Goal: Task Accomplishment & Management: Manage account settings

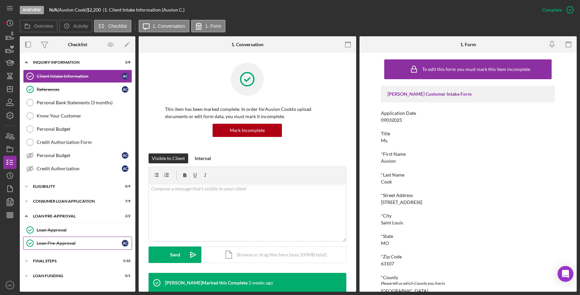
click at [67, 241] on div "Loan Pre-Approval" at bounding box center [79, 243] width 85 height 5
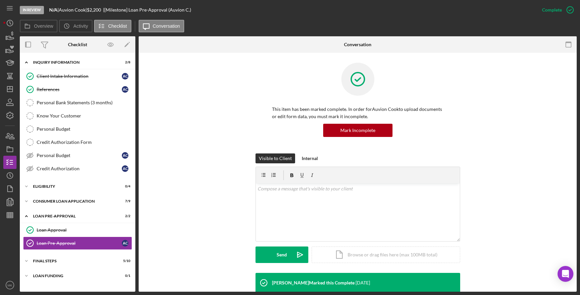
scroll to position [100, 0]
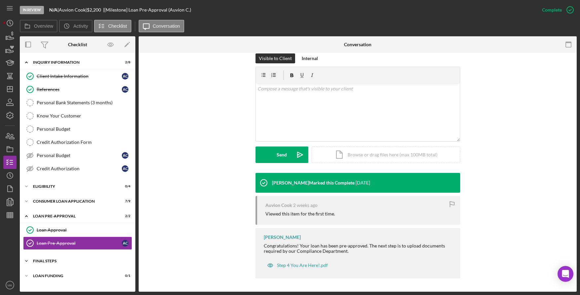
click at [29, 263] on icon "Icon/Expander" at bounding box center [26, 260] width 13 height 13
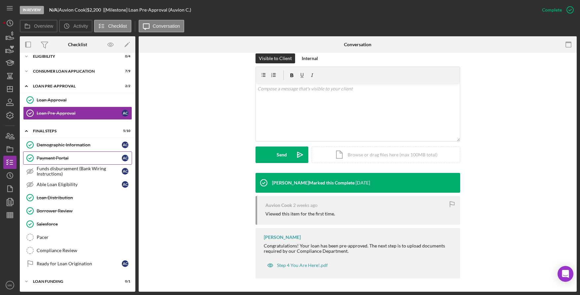
click at [86, 156] on div "Payment Portal" at bounding box center [79, 157] width 85 height 5
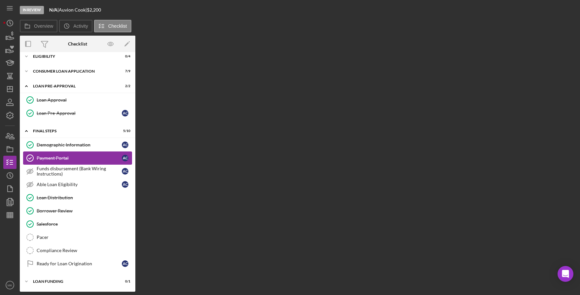
scroll to position [130, 0]
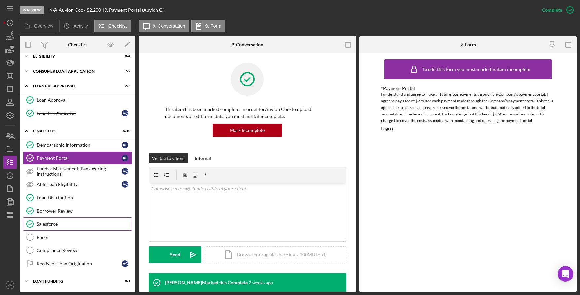
click at [60, 223] on div "Salesforce" at bounding box center [84, 223] width 95 height 5
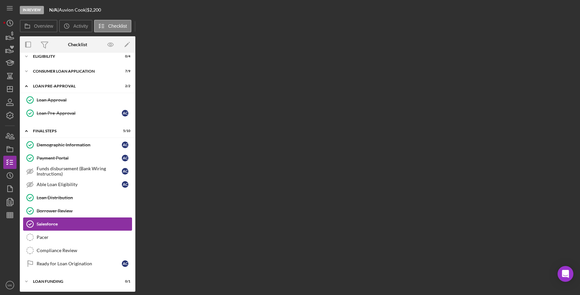
scroll to position [130, 0]
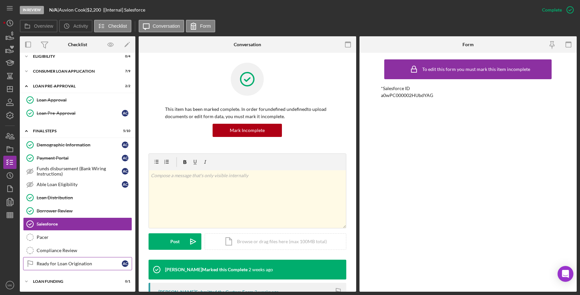
click at [84, 265] on div "Ready for Loan Origination" at bounding box center [79, 263] width 85 height 5
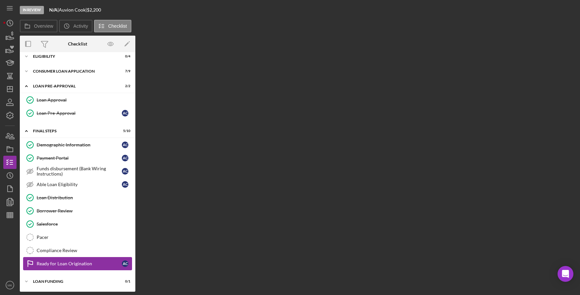
scroll to position [130, 0]
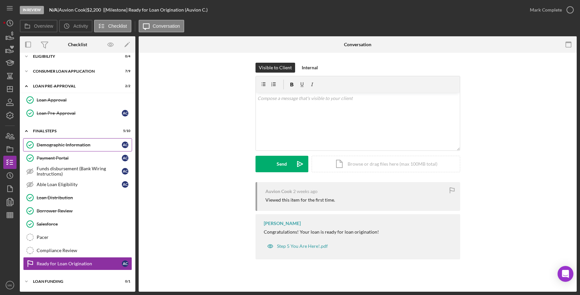
click at [77, 144] on div "Demographic Information" at bounding box center [79, 144] width 85 height 5
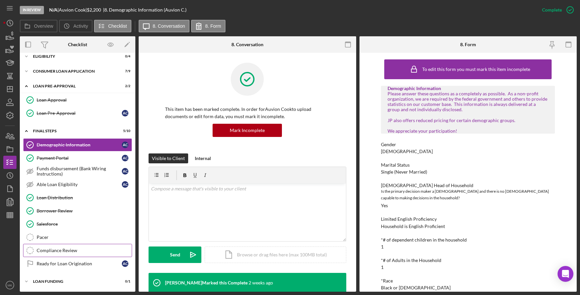
click at [64, 254] on link "Compliance Review Compliance Review" at bounding box center [77, 250] width 109 height 13
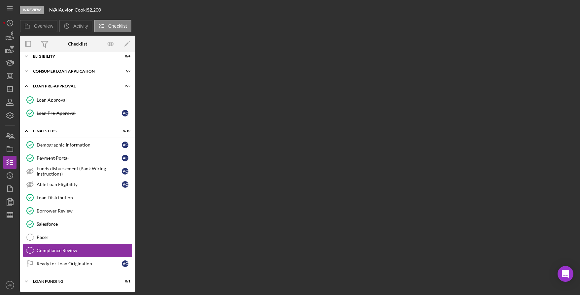
scroll to position [130, 0]
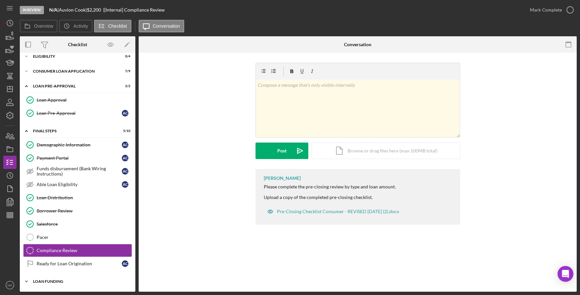
click at [26, 281] on icon "Icon/Expander" at bounding box center [26, 281] width 13 height 13
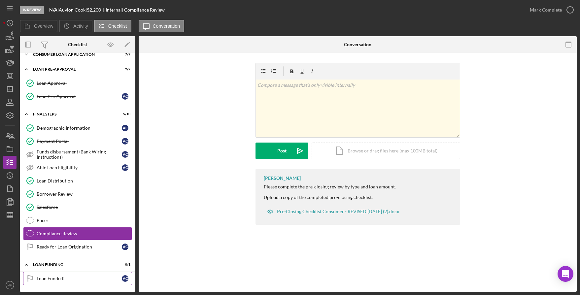
click at [74, 277] on div "Loan Funded!" at bounding box center [79, 278] width 85 height 5
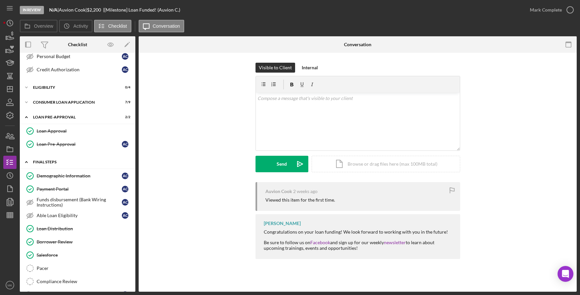
scroll to position [132, 0]
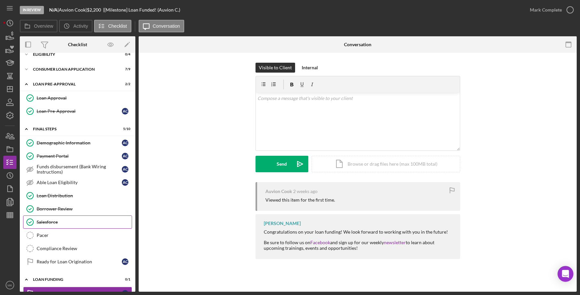
click at [86, 222] on div "Salesforce" at bounding box center [84, 221] width 95 height 5
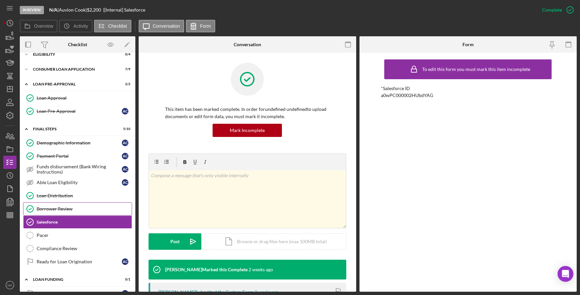
click at [84, 208] on div "Borrower Review" at bounding box center [84, 208] width 95 height 5
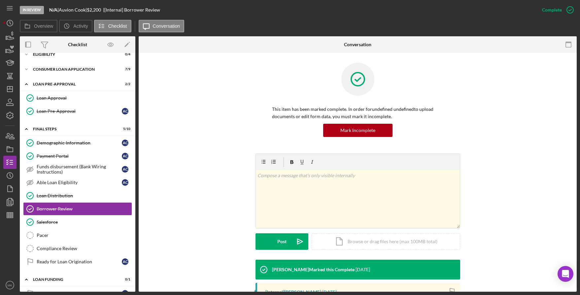
scroll to position [157, 0]
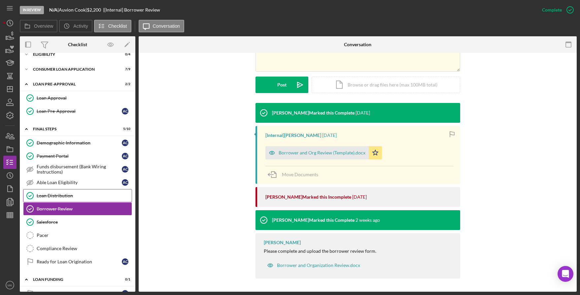
click at [64, 196] on div "Loan Distribution" at bounding box center [84, 195] width 95 height 5
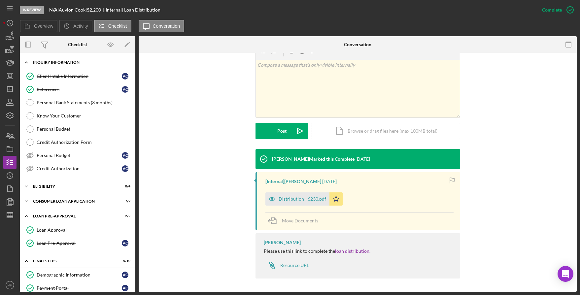
click at [27, 62] on icon "Icon/Expander" at bounding box center [26, 62] width 13 height 13
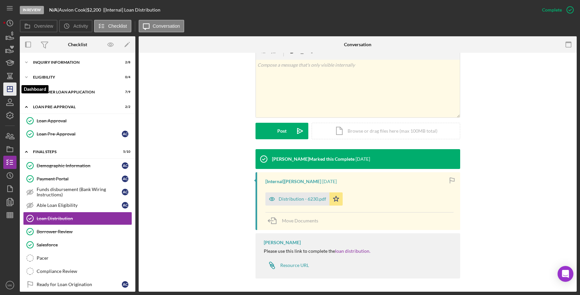
click at [12, 89] on line "button" at bounding box center [9, 89] width 5 height 0
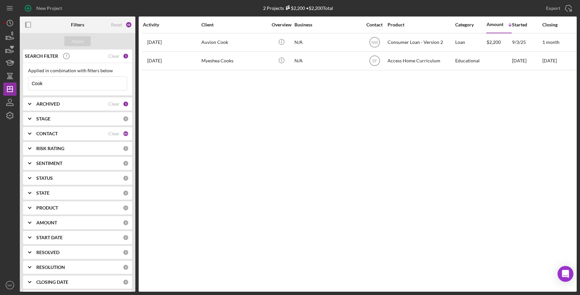
drag, startPoint x: 75, startPoint y: 85, endPoint x: -2, endPoint y: 74, distance: 77.7
click at [0, 74] on html "New Project 2 Projects $2,200 • $2,200 Total Cook Export Icon/Export Filters Re…" at bounding box center [290, 147] width 580 height 295
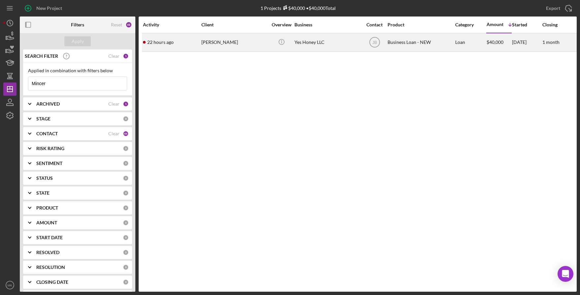
type input "Mincer"
click at [233, 40] on div "[PERSON_NAME]" at bounding box center [234, 42] width 66 height 17
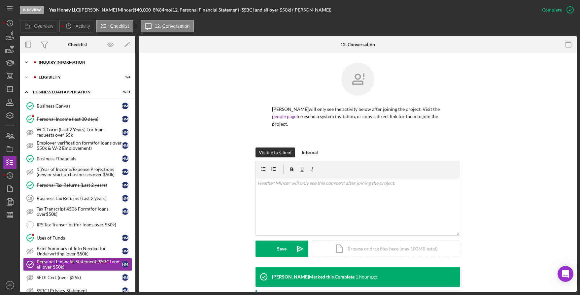
click at [85, 65] on div "Icon/Expander INQUIRY INFORMATION 7 / 11" at bounding box center [77, 62] width 115 height 13
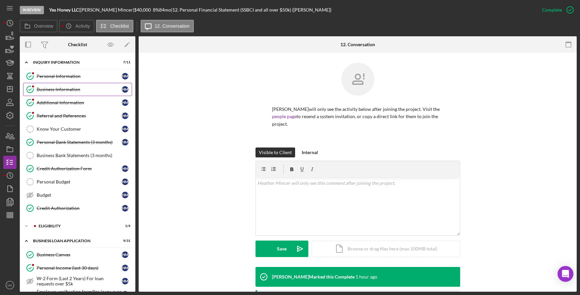
click at [70, 84] on link "Business Information Business Information H M" at bounding box center [77, 89] width 109 height 13
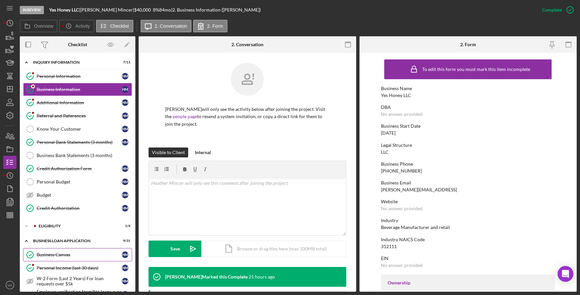
click at [61, 257] on div "Business Canvas" at bounding box center [79, 254] width 85 height 5
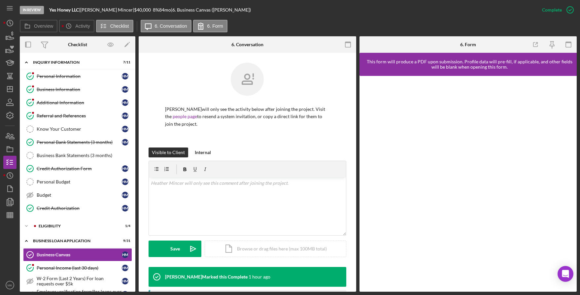
scroll to position [132, 0]
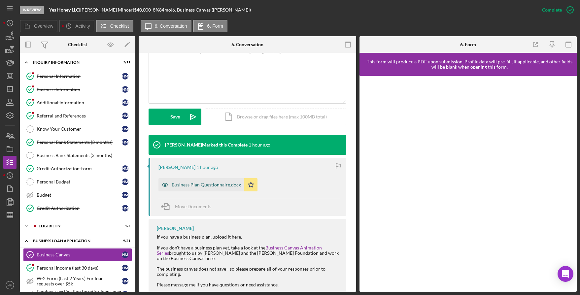
click at [212, 178] on div "Business Plan Questionnaire.docx" at bounding box center [201, 184] width 86 height 13
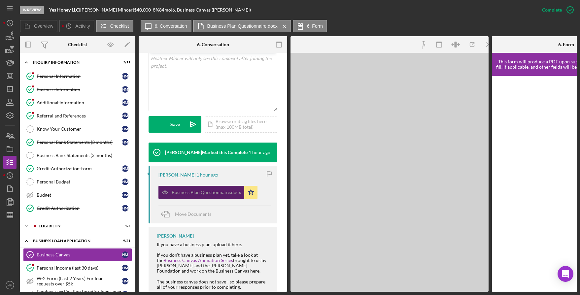
scroll to position [139, 0]
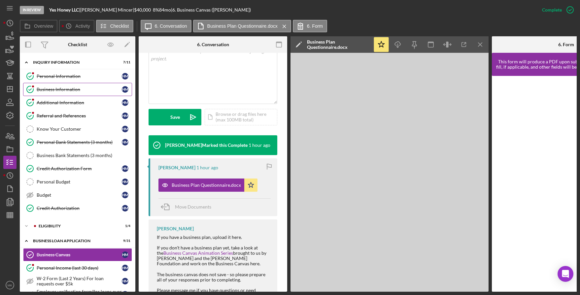
drag, startPoint x: 53, startPoint y: 92, endPoint x: 49, endPoint y: 90, distance: 3.7
click at [53, 92] on div "Business Information" at bounding box center [79, 89] width 85 height 5
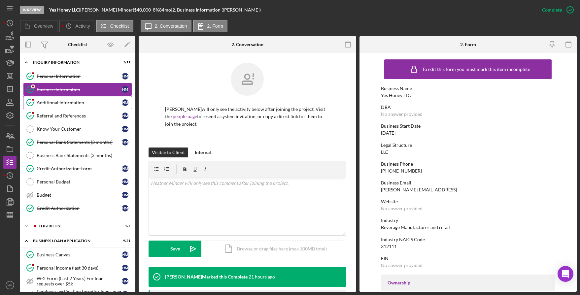
click at [71, 104] on div "Additional Information" at bounding box center [79, 102] width 85 height 5
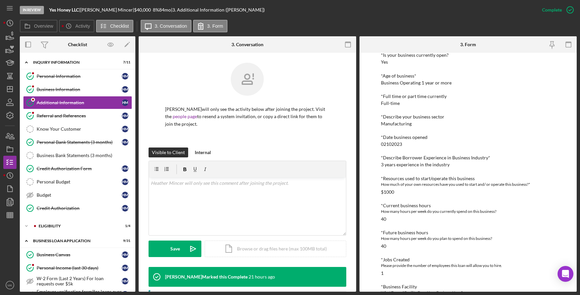
scroll to position [242, 0]
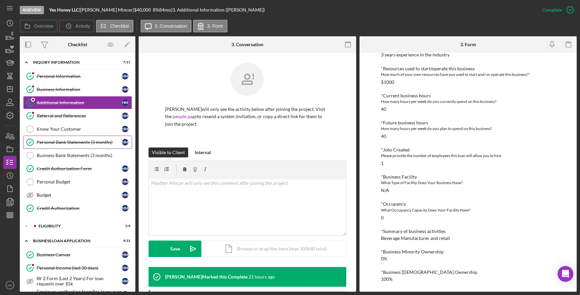
click at [77, 138] on link "Personal Bank Statements (3 months) Personal Bank Statements (3 months) H M" at bounding box center [77, 142] width 109 height 13
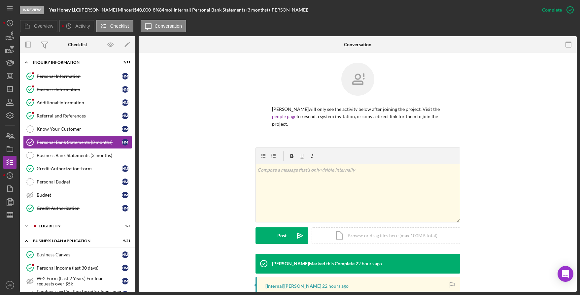
scroll to position [128, 0]
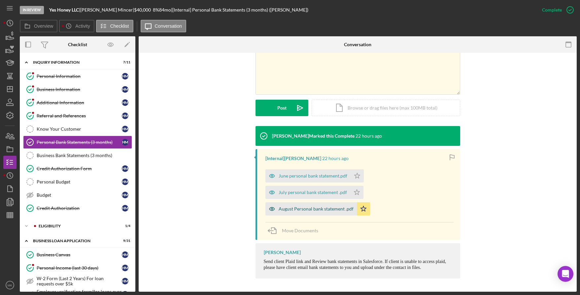
click at [289, 210] on div "August Personal bank statement .pdf" at bounding box center [315, 208] width 75 height 5
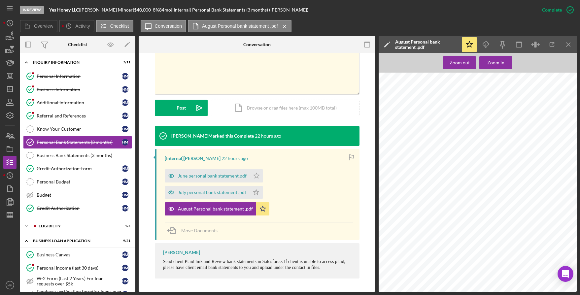
scroll to position [570, 0]
click at [205, 191] on div "July personal bank statement .pdf" at bounding box center [212, 192] width 68 height 5
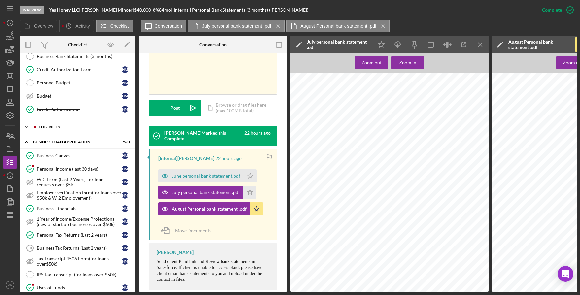
scroll to position [132, 0]
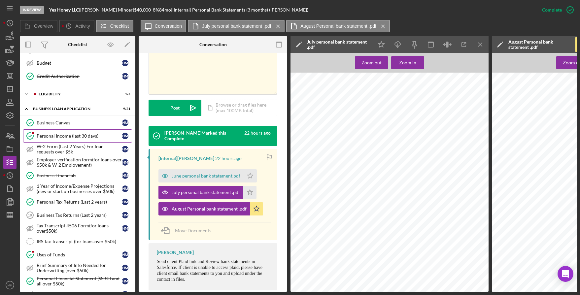
click at [67, 136] on div "Personal Income (last 30 days)" at bounding box center [79, 135] width 85 height 5
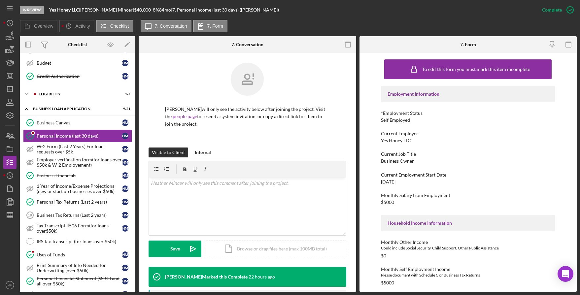
scroll to position [131, 0]
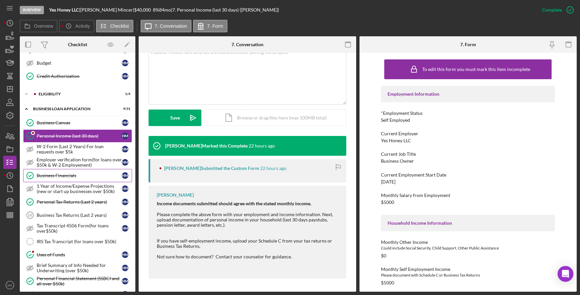
click at [62, 172] on link "Business Financials Business Financials H M" at bounding box center [77, 175] width 109 height 13
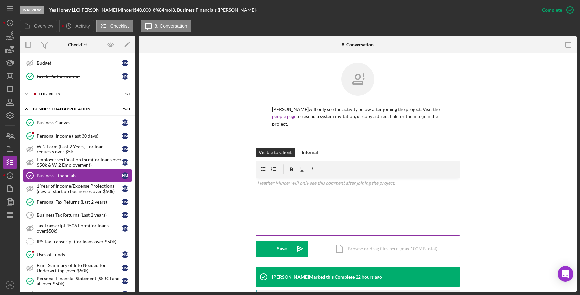
scroll to position [132, 0]
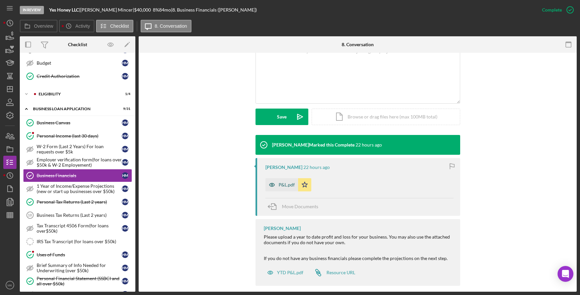
click at [280, 188] on div "P&L.pdf" at bounding box center [281, 184] width 33 height 13
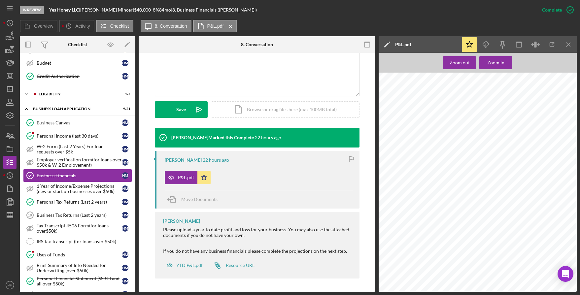
scroll to position [231, 0]
click at [59, 204] on div "Personal Tax Returns (Last 2 years)" at bounding box center [79, 201] width 85 height 5
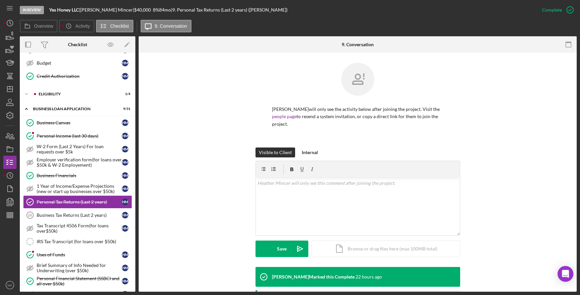
scroll to position [106, 0]
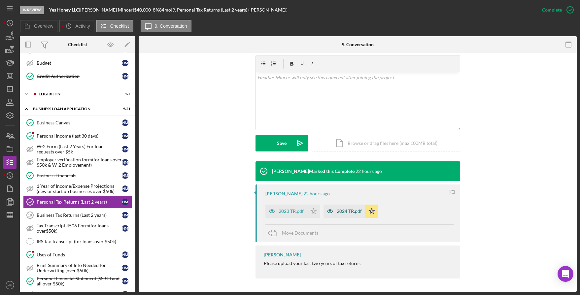
click at [353, 211] on div "2024 TR.pdf" at bounding box center [349, 211] width 25 height 5
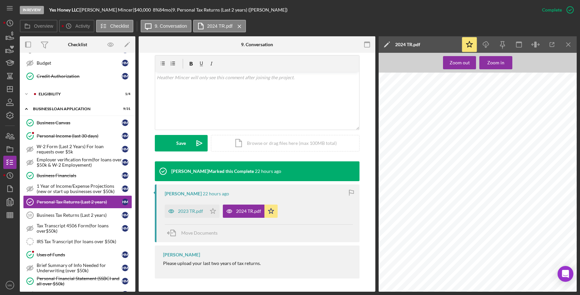
scroll to position [561, 0]
click at [498, 240] on span "2024 TAX RETURN FILING INSTRUCTIONS" at bounding box center [479, 242] width 100 height 5
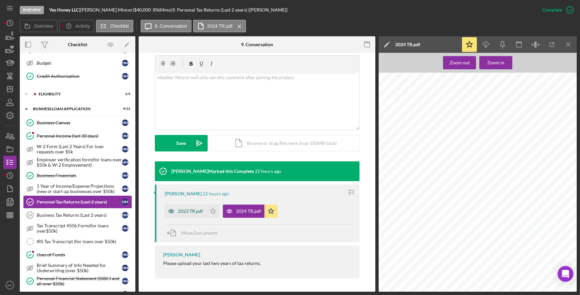
click at [180, 217] on div "2023 TR.pdf" at bounding box center [186, 211] width 42 height 13
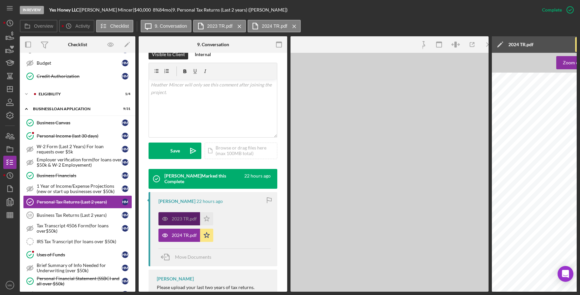
scroll to position [113, 0]
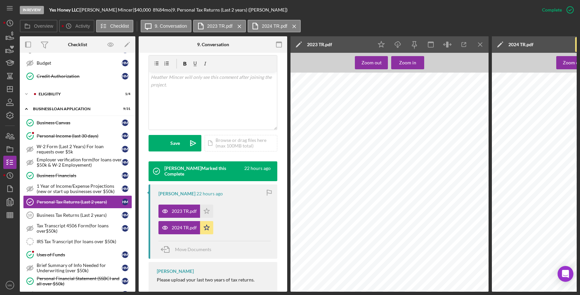
drag, startPoint x: 476, startPoint y: 182, endPoint x: 396, endPoint y: 240, distance: 98.8
click at [426, 186] on div "[PERSON_NAME] & Associates PC [STREET_ADDRESS] Ph: [PHONE_NUMBER] - F: [PHONE_N…" at bounding box center [391, 93] width 202 height 261
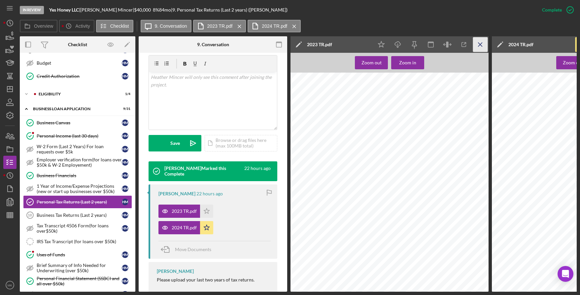
click at [481, 44] on line "button" at bounding box center [480, 45] width 4 height 4
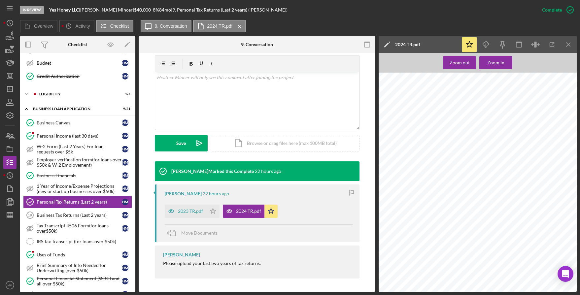
scroll to position [165, 0]
click at [71, 244] on link "IRS Tax Transcript (for loans over $50k) IRS Tax Transcript (for loans over $50…" at bounding box center [77, 241] width 109 height 13
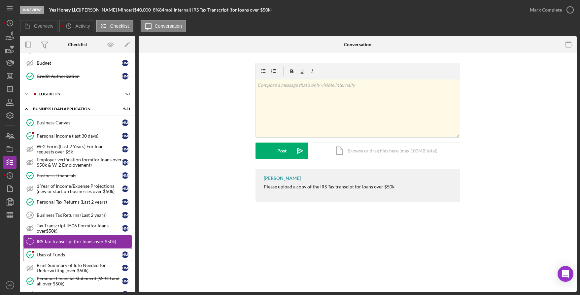
click at [67, 251] on link "Uses of Funds Uses of Funds H M" at bounding box center [77, 254] width 109 height 13
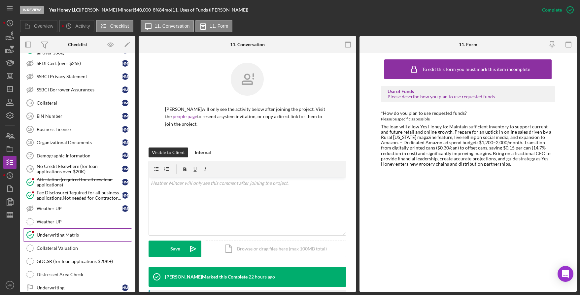
scroll to position [417, 0]
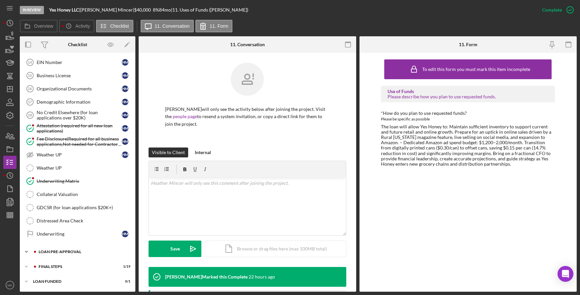
click at [64, 254] on div "Icon/Expander LOAN PRE-APPROVAL 0 / 2" at bounding box center [77, 251] width 115 height 13
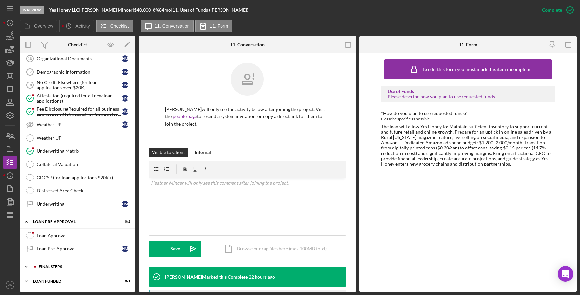
click at [58, 268] on div "FINAL STEPS" at bounding box center [83, 267] width 88 height 4
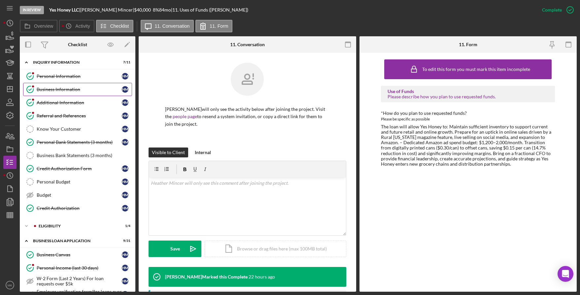
click at [67, 92] on link "Business Information Business Information H M" at bounding box center [77, 89] width 109 height 13
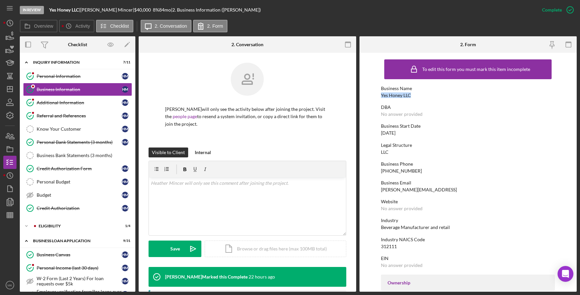
drag, startPoint x: 411, startPoint y: 93, endPoint x: 381, endPoint y: 95, distance: 30.1
click at [381, 95] on div "Business Name Yes Honey LLC" at bounding box center [468, 92] width 174 height 12
copy div "Yes Honey LLC"
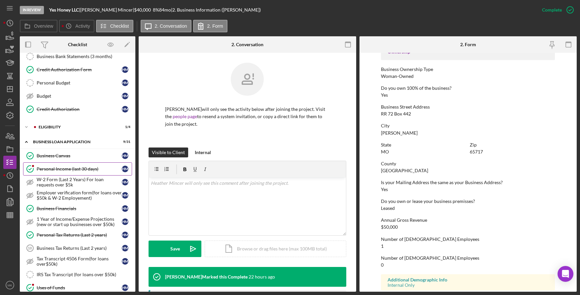
scroll to position [132, 0]
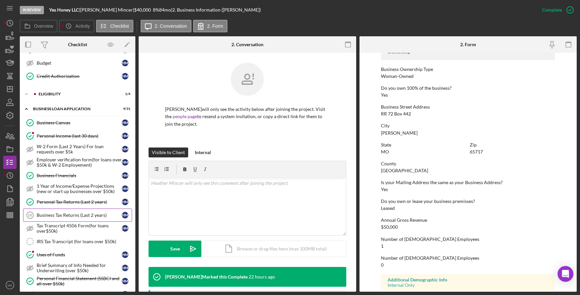
click at [62, 213] on div "Business Tax Returns (Last 2 years)" at bounding box center [79, 214] width 85 height 5
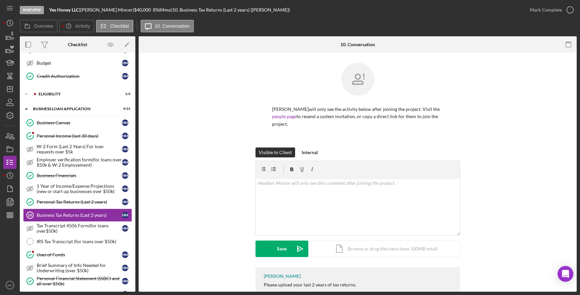
scroll to position [28, 0]
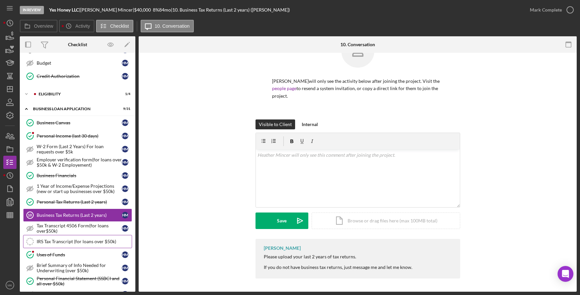
click at [55, 242] on div "IRS Tax Transcript (for loans over $50k)" at bounding box center [84, 241] width 95 height 5
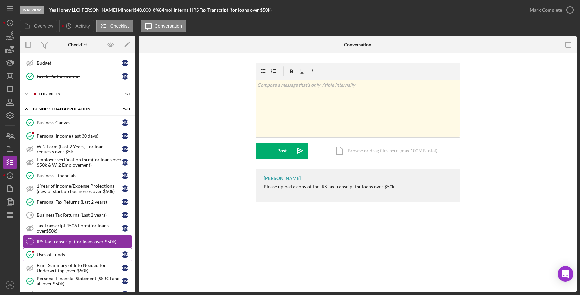
click at [67, 259] on link "Uses of Funds Uses of Funds H M" at bounding box center [77, 254] width 109 height 13
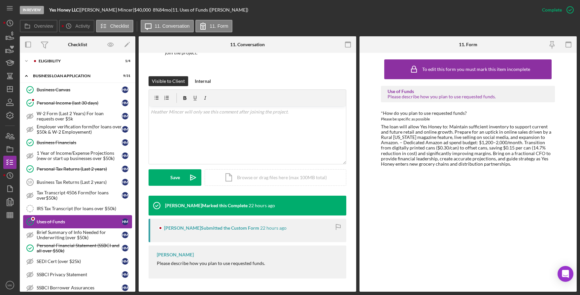
scroll to position [198, 0]
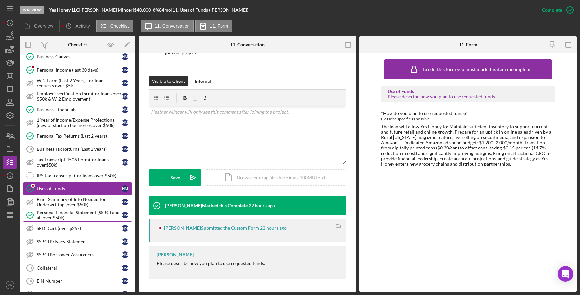
click at [72, 217] on div "Personal Financial Statement (SSBCI and all over $50k)" at bounding box center [79, 215] width 85 height 11
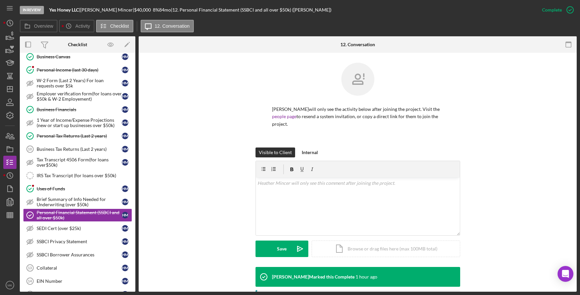
scroll to position [123, 0]
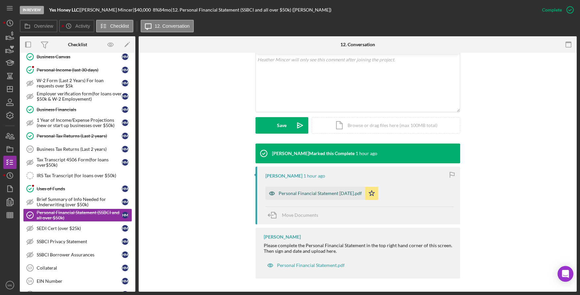
click at [328, 192] on div "Personal Financial Statement [DATE].pdf" at bounding box center [319, 193] width 83 height 5
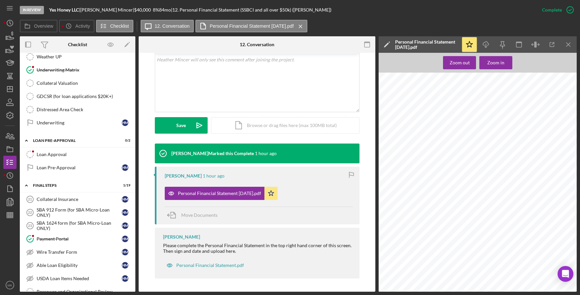
scroll to position [561, 0]
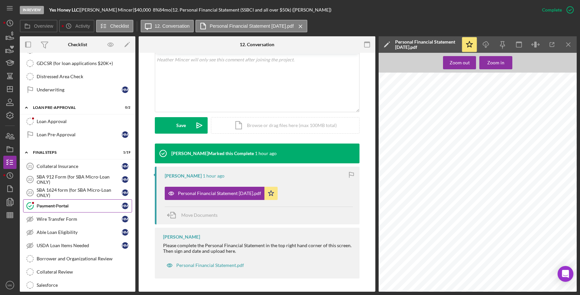
click at [68, 209] on link "Payment Portal Payment Portal H M" at bounding box center [77, 205] width 109 height 13
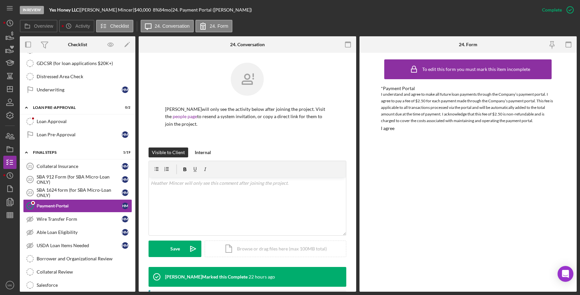
scroll to position [462, 0]
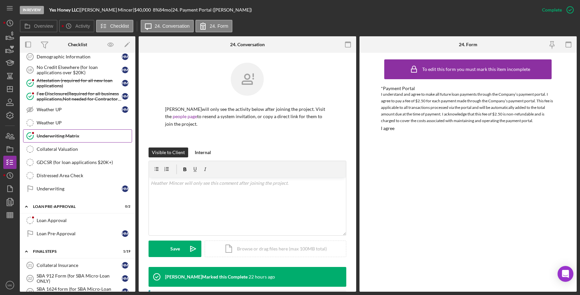
click at [73, 136] on div "Underwriting Matrix" at bounding box center [84, 135] width 95 height 5
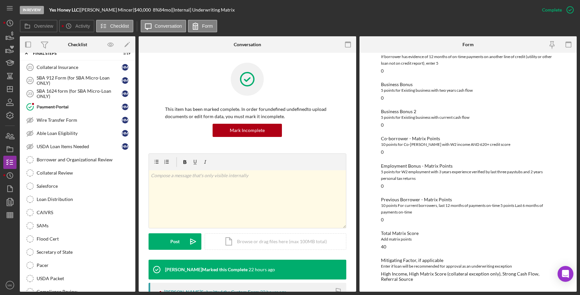
scroll to position [701, 0]
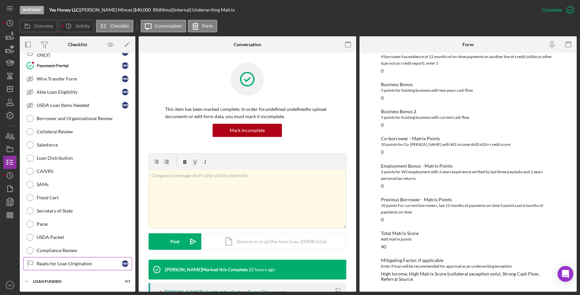
click at [69, 262] on div "Ready for Loan Origination" at bounding box center [79, 263] width 85 height 5
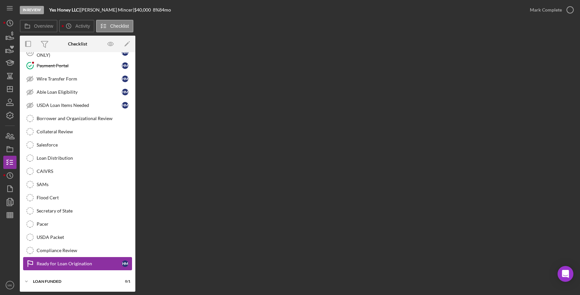
scroll to position [701, 0]
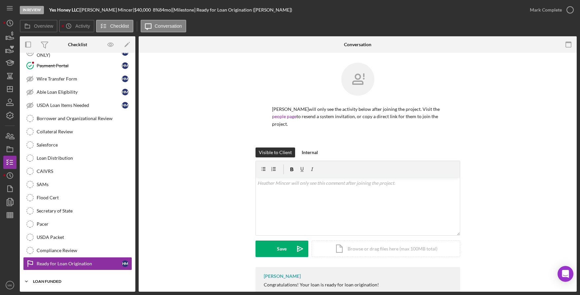
click at [57, 281] on div "LOAN FUNDED" at bounding box center [80, 281] width 94 height 4
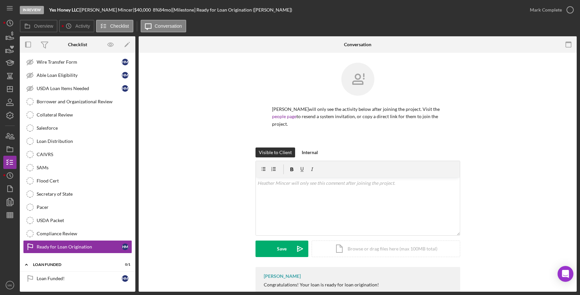
scroll to position [34, 0]
